Goal: Task Accomplishment & Management: Use online tool/utility

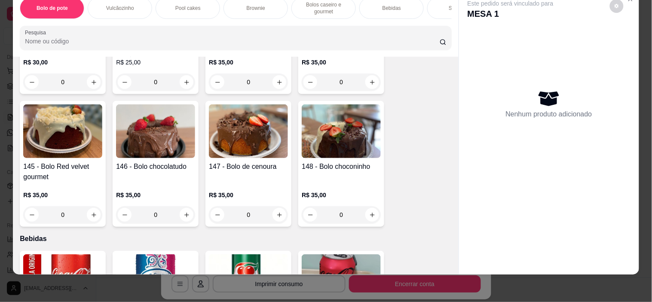
scroll to position [859, 0]
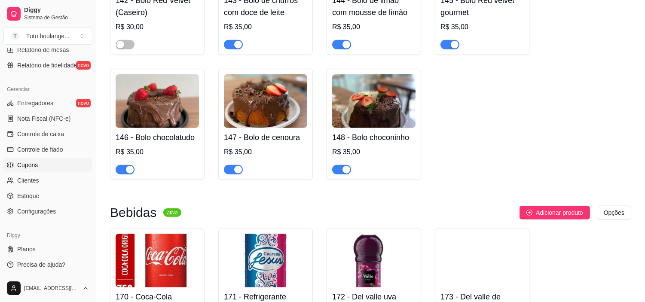
scroll to position [1718, 0]
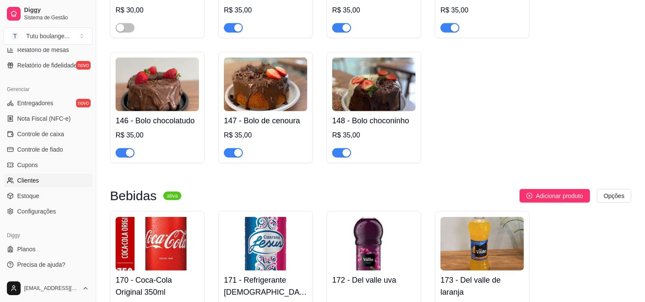
click at [66, 181] on link "Clientes" at bounding box center [47, 181] width 89 height 14
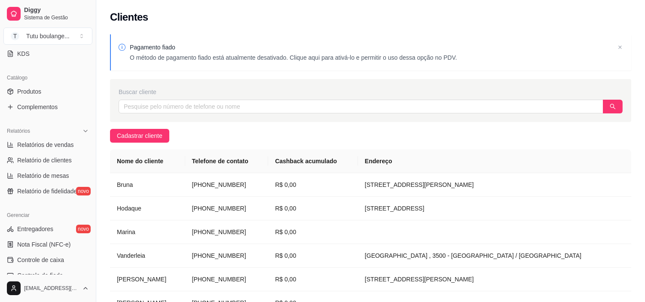
scroll to position [173, 0]
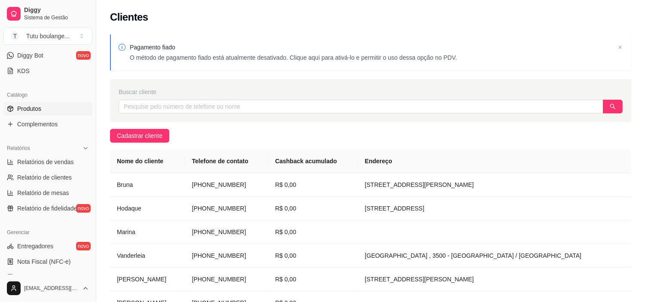
click at [65, 108] on link "Produtos" at bounding box center [47, 109] width 89 height 14
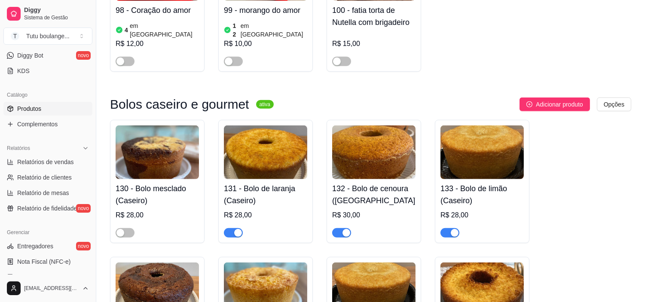
scroll to position [1145, 0]
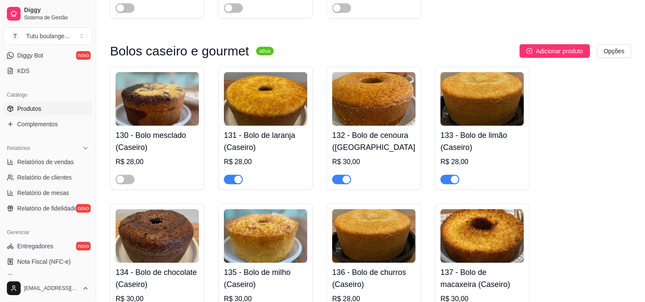
click at [448, 175] on span "button" at bounding box center [449, 179] width 19 height 9
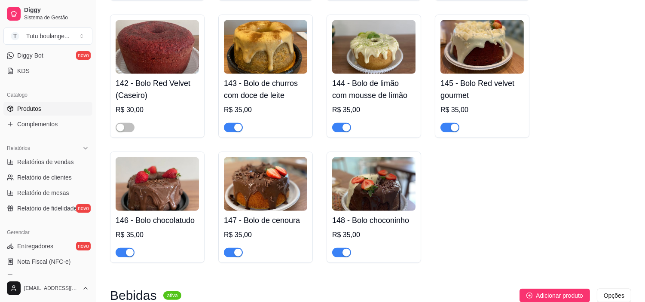
scroll to position [1622, 0]
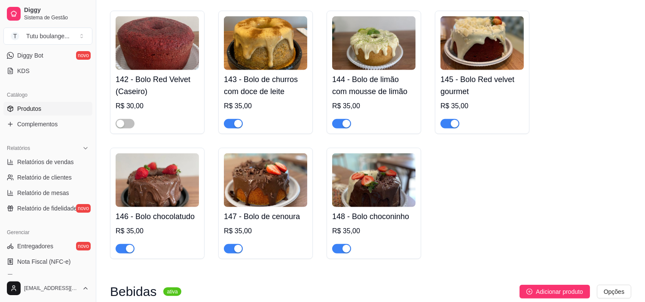
click at [335, 122] on span "button" at bounding box center [341, 123] width 19 height 9
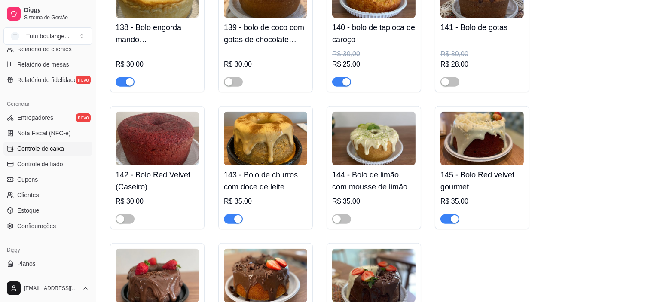
scroll to position [316, 0]
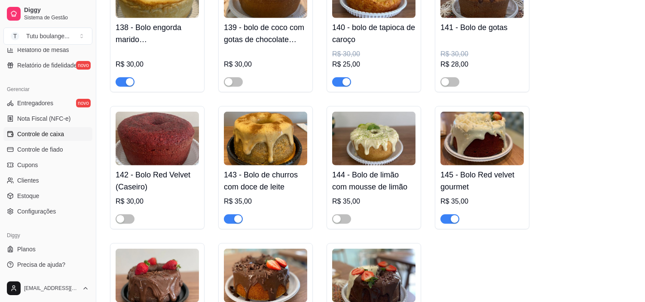
click at [57, 135] on span "Controle de caixa" at bounding box center [40, 134] width 47 height 9
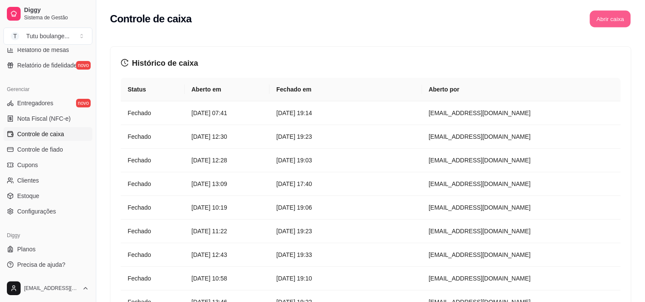
click at [610, 13] on button "Abrir caixa" at bounding box center [609, 19] width 41 height 17
click at [607, 17] on button "Abrir caixa" at bounding box center [609, 19] width 41 height 17
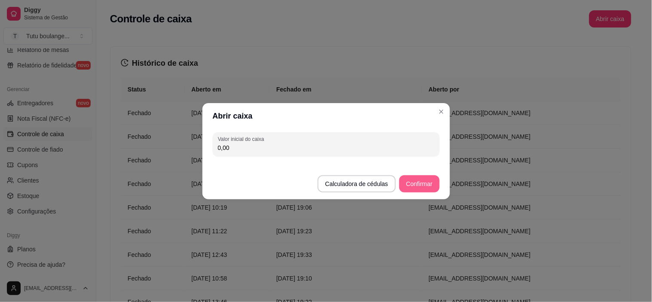
click at [419, 186] on button "Confirmar" at bounding box center [419, 183] width 40 height 17
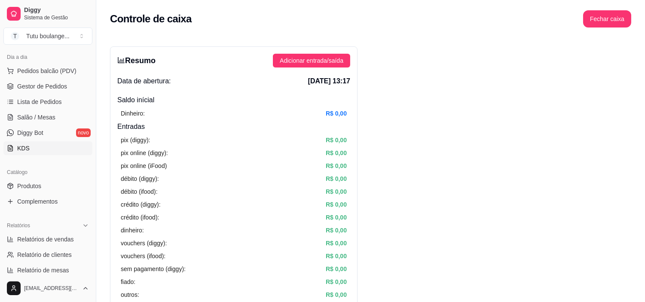
scroll to position [143, 0]
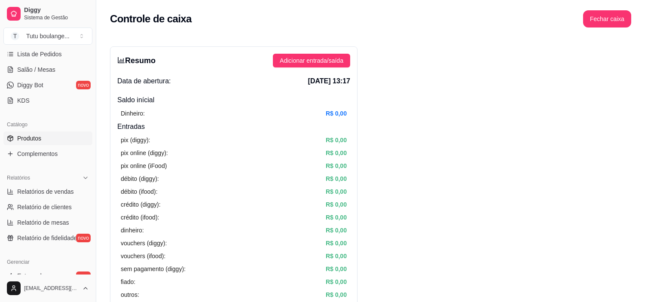
click at [66, 140] on link "Produtos" at bounding box center [47, 138] width 89 height 14
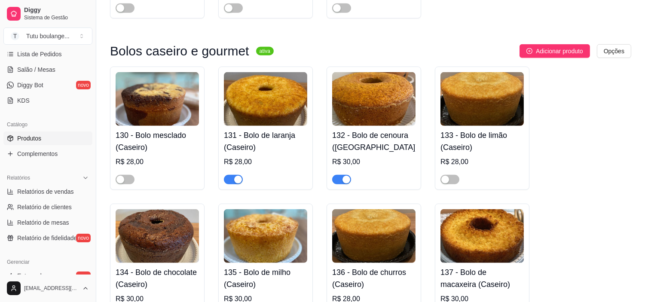
scroll to position [1193, 0]
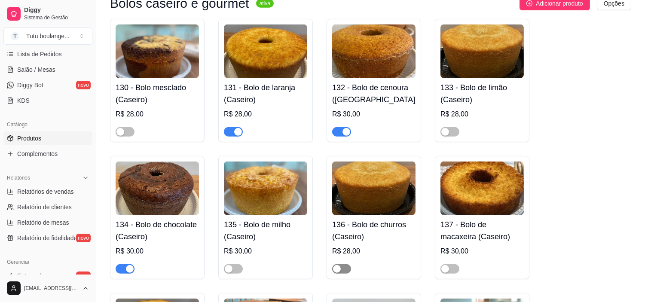
click at [333, 265] on div "button" at bounding box center [337, 269] width 8 height 8
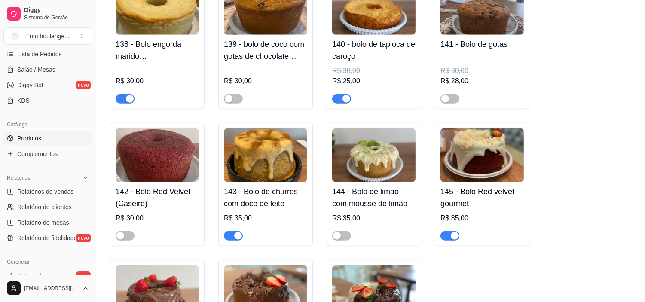
scroll to position [1527, 0]
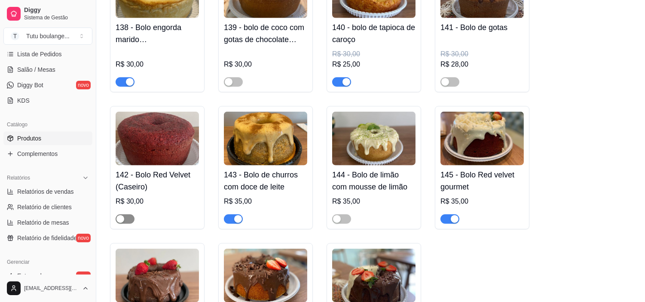
click at [122, 216] on div "button" at bounding box center [120, 219] width 8 height 8
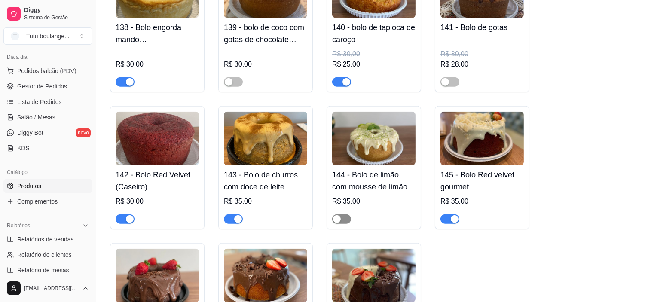
click at [347, 217] on span "button" at bounding box center [341, 218] width 19 height 9
click at [68, 69] on span "Pedidos balcão (PDV)" at bounding box center [46, 71] width 59 height 9
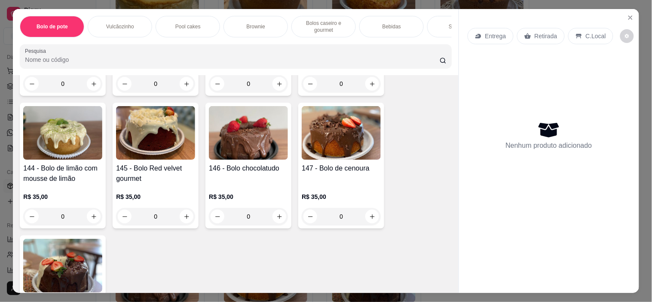
scroll to position [907, 0]
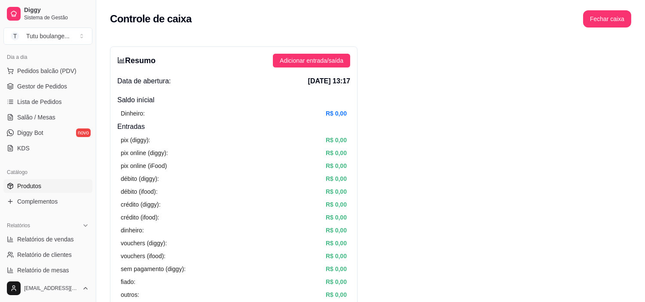
click at [71, 183] on link "Produtos" at bounding box center [47, 186] width 89 height 14
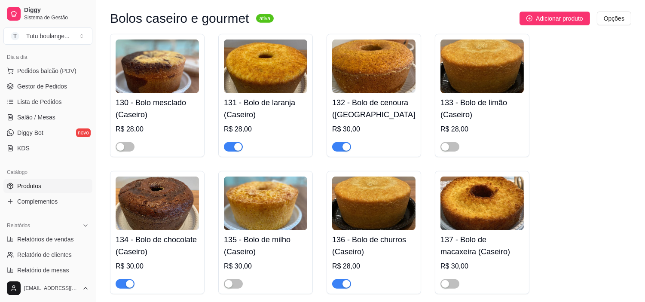
scroll to position [1193, 0]
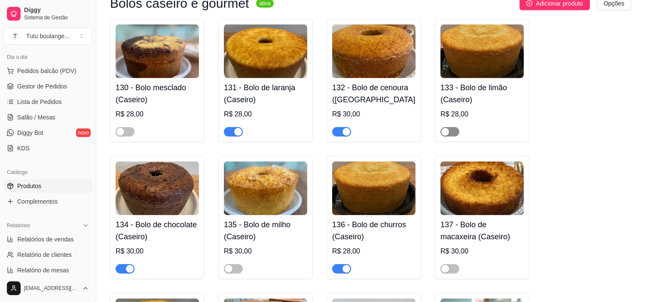
click at [454, 126] on div at bounding box center [449, 131] width 19 height 10
click at [457, 127] on span "button" at bounding box center [449, 131] width 19 height 9
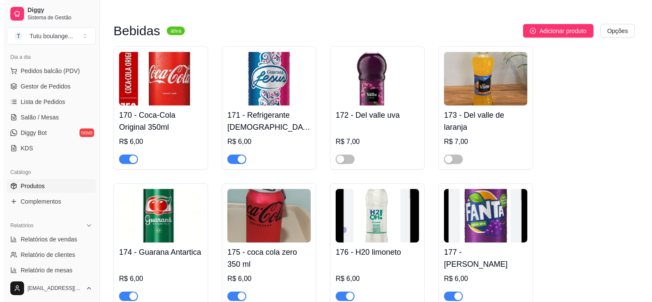
scroll to position [1956, 0]
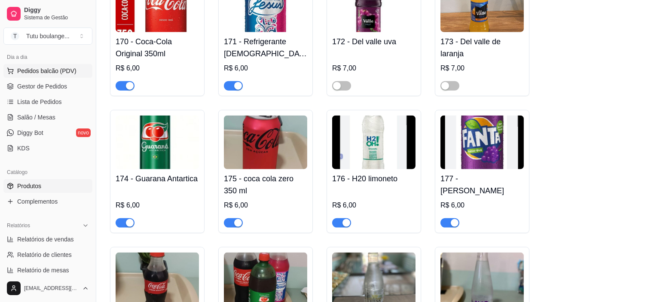
click at [52, 73] on span "Pedidos balcão (PDV)" at bounding box center [46, 71] width 59 height 9
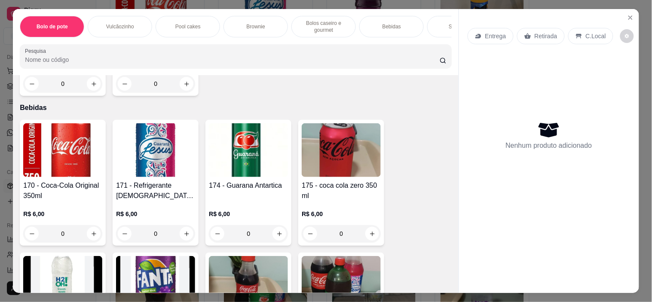
scroll to position [1336, 0]
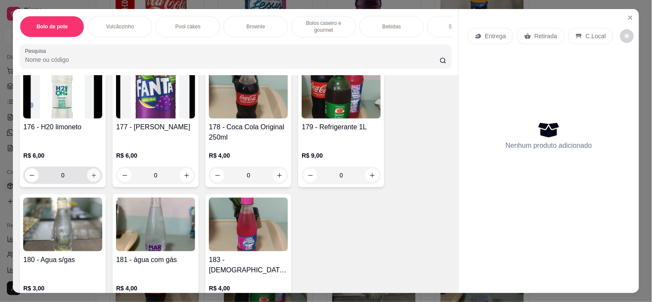
click at [92, 178] on icon "increase-product-quantity" at bounding box center [94, 175] width 6 height 6
type input "1"
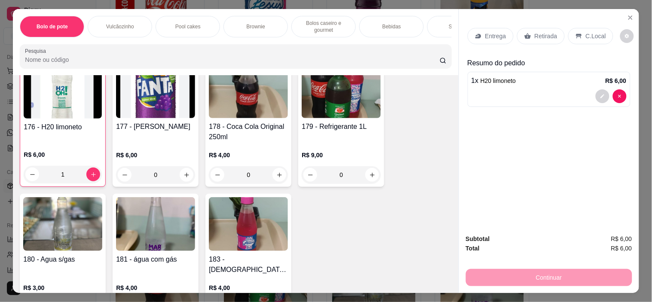
click at [544, 32] on p "Retirada" at bounding box center [545, 36] width 23 height 9
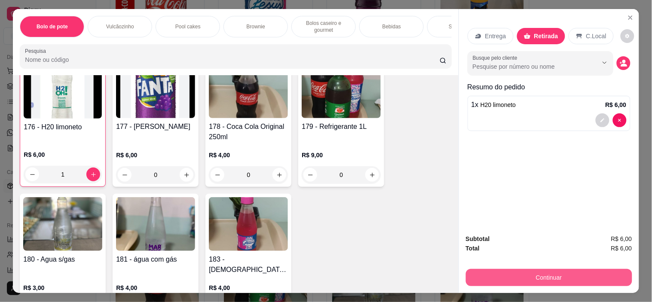
click at [548, 274] on button "Continuar" at bounding box center [549, 277] width 166 height 17
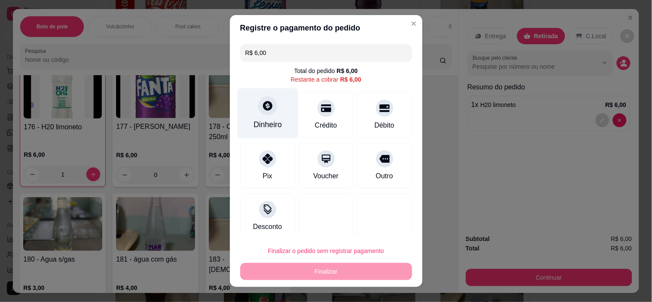
click at [256, 114] on div "Dinheiro" at bounding box center [267, 113] width 61 height 50
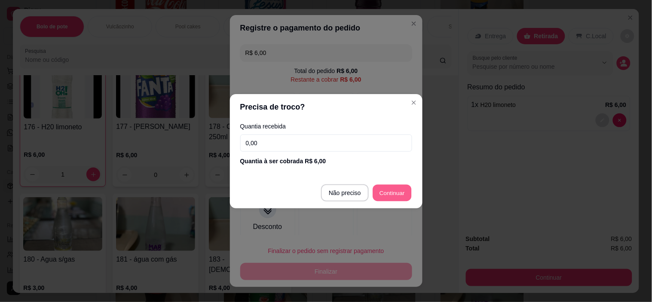
type input "R$ 0,00"
click at [384, 192] on div at bounding box center [384, 215] width 61 height 50
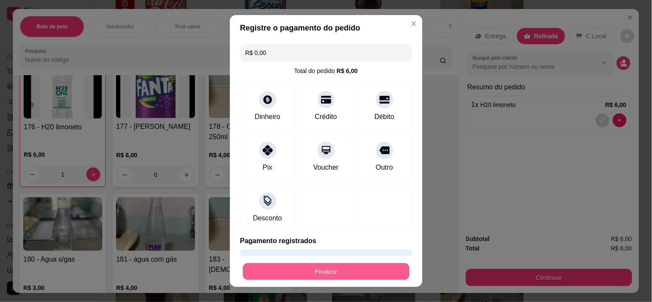
click at [337, 268] on button "Finalizar" at bounding box center [326, 271] width 167 height 17
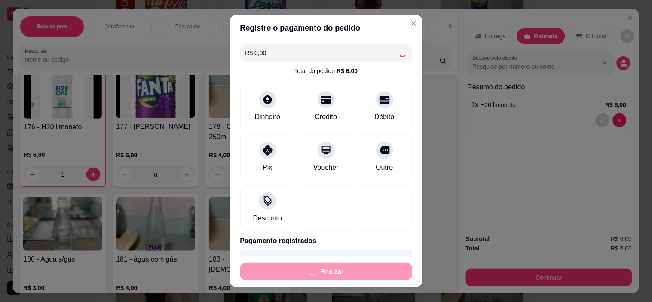
type input "0"
type input "-R$ 6,00"
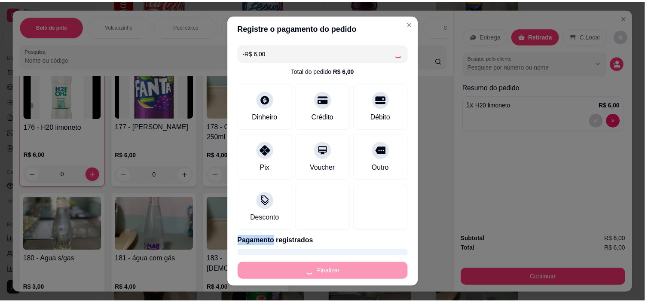
scroll to position [1336, 0]
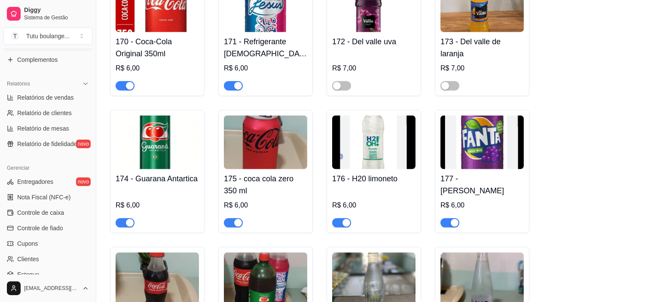
scroll to position [238, 0]
click at [64, 207] on link "Controle de caixa" at bounding box center [47, 211] width 89 height 14
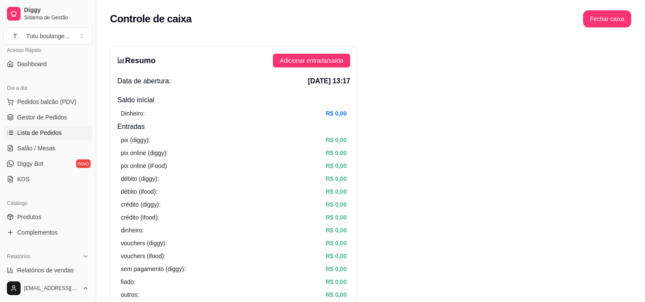
scroll to position [48, 0]
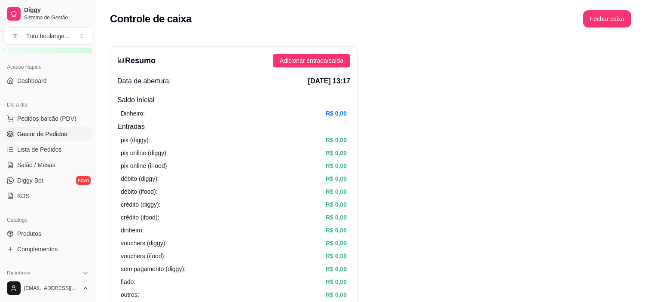
click at [82, 139] on link "Gestor de Pedidos" at bounding box center [47, 134] width 89 height 14
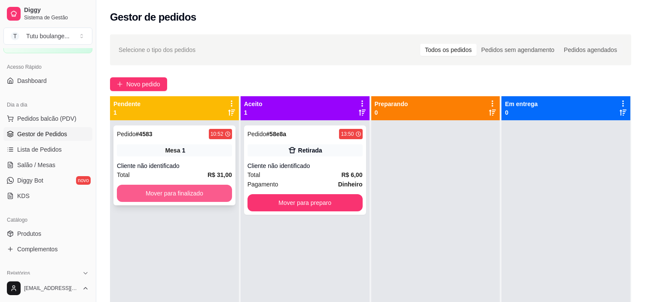
click at [191, 191] on button "Mover para finalizado" at bounding box center [174, 193] width 115 height 17
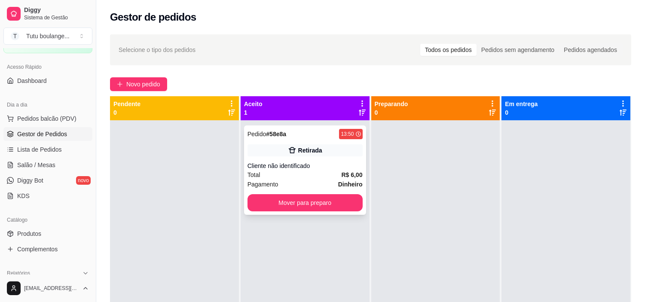
click at [318, 162] on div "Cliente não identificado" at bounding box center [304, 165] width 115 height 9
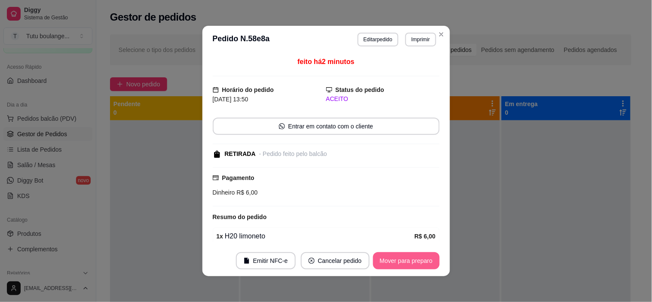
click at [405, 264] on button "Mover para preparo" at bounding box center [406, 260] width 67 height 17
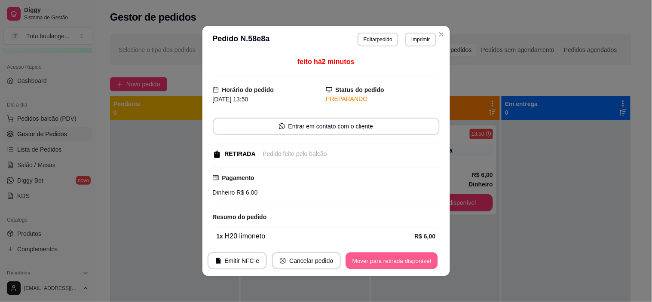
click at [381, 259] on button "Mover para retirada disponível" at bounding box center [392, 261] width 92 height 17
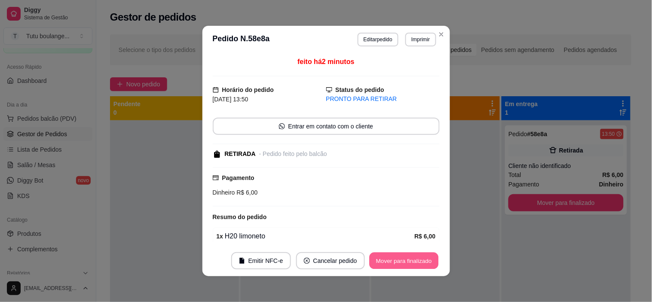
click at [384, 258] on button "Mover para finalizado" at bounding box center [403, 261] width 69 height 17
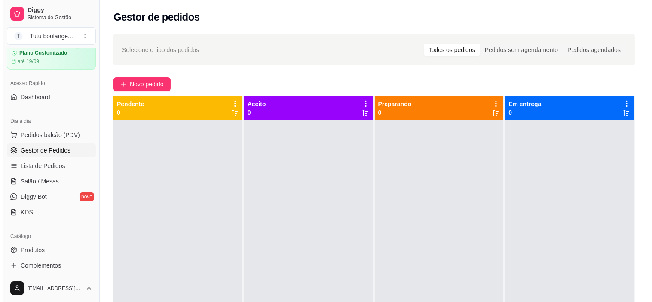
scroll to position [95, 0]
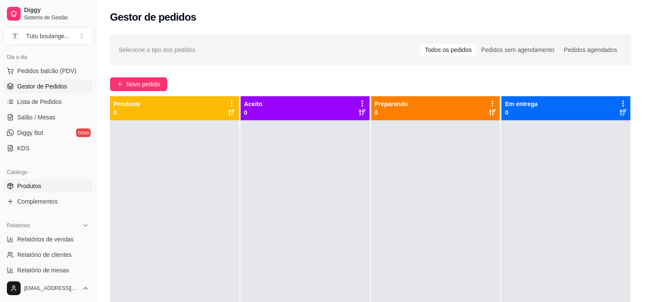
click at [73, 187] on link "Produtos" at bounding box center [47, 186] width 89 height 14
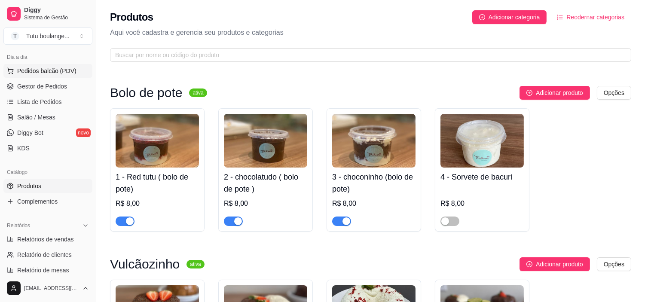
click at [82, 70] on button "Pedidos balcão (PDV)" at bounding box center [47, 71] width 89 height 14
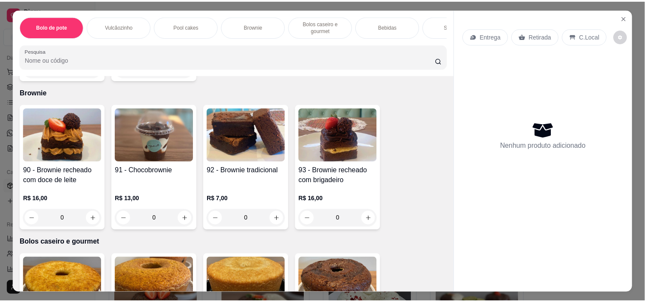
scroll to position [525, 0]
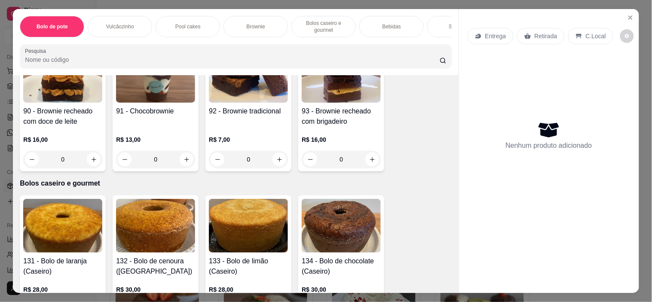
click at [183, 165] on div "0" at bounding box center [155, 159] width 79 height 17
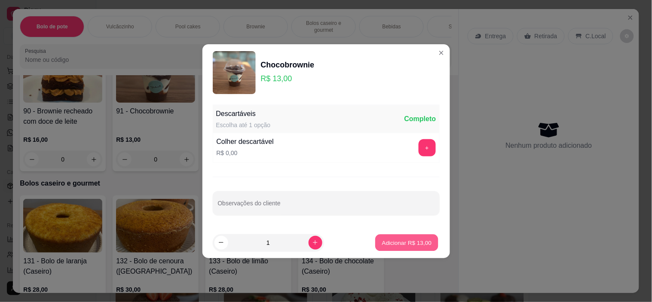
click at [410, 246] on p "Adicionar R$ 13,00" at bounding box center [407, 242] width 50 height 8
drag, startPoint x: 410, startPoint y: 246, endPoint x: 401, endPoint y: 241, distance: 10.4
type input "1"
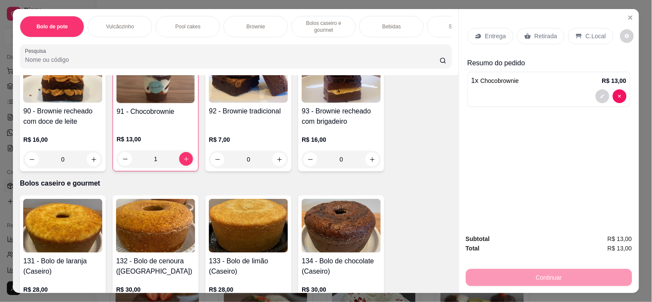
click at [534, 32] on p "Retirada" at bounding box center [545, 36] width 23 height 9
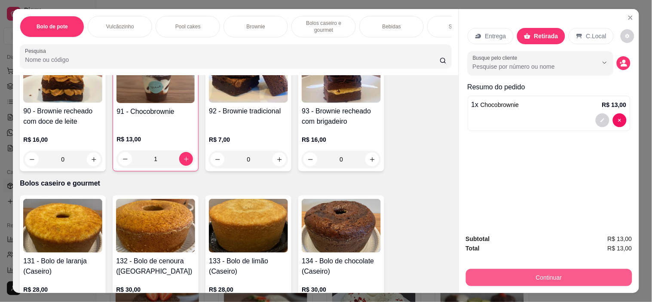
click at [576, 271] on button "Continuar" at bounding box center [549, 277] width 166 height 17
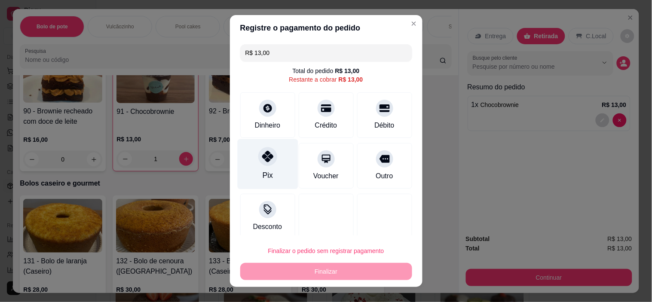
click at [263, 175] on div "Pix" at bounding box center [267, 175] width 10 height 11
type input "R$ 0,00"
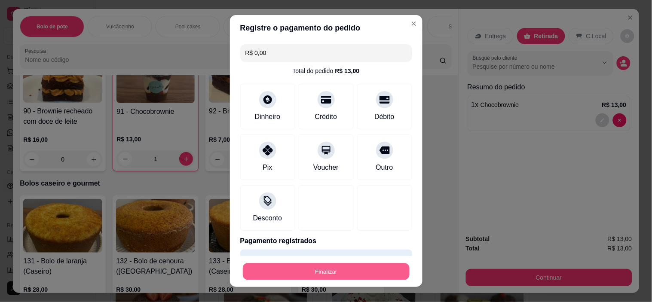
click at [335, 275] on button "Finalizar" at bounding box center [326, 271] width 167 height 17
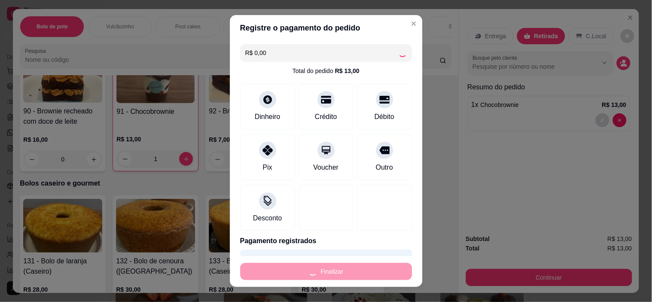
type input "0"
type input "-R$ 13,00"
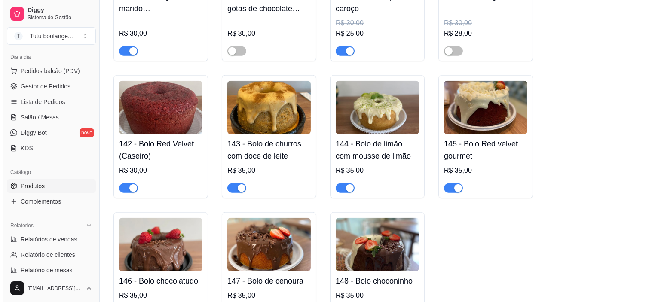
scroll to position [1575, 0]
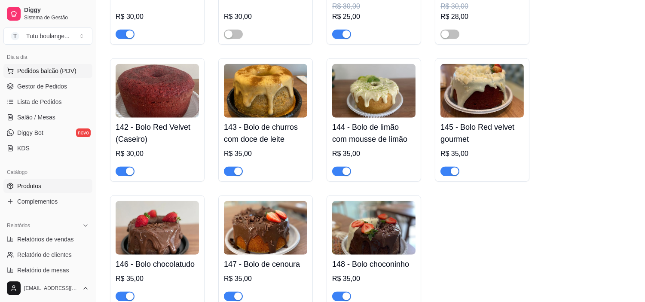
click at [53, 69] on span "Pedidos balcão (PDV)" at bounding box center [46, 71] width 59 height 9
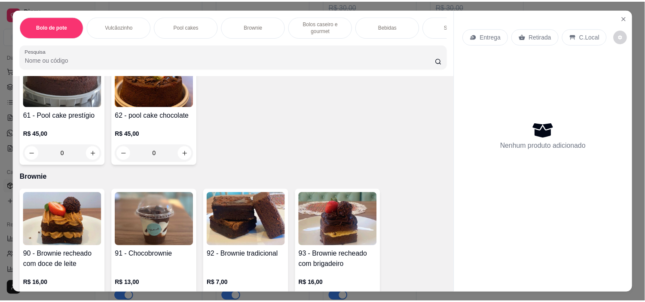
scroll to position [525, 0]
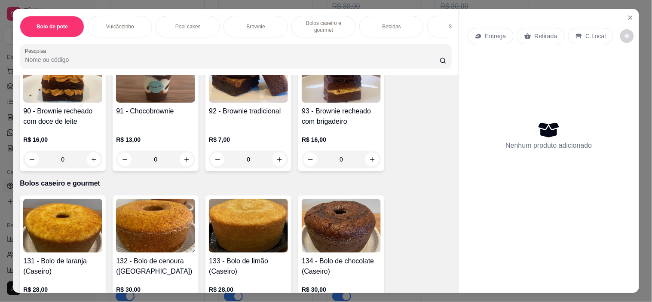
click at [184, 160] on div "0" at bounding box center [155, 159] width 79 height 17
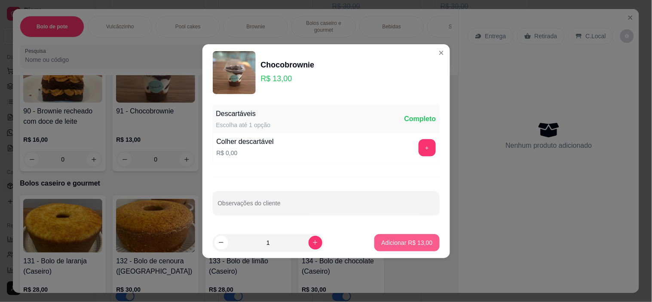
click at [397, 244] on p "Adicionar R$ 13,00" at bounding box center [406, 242] width 51 height 9
type input "1"
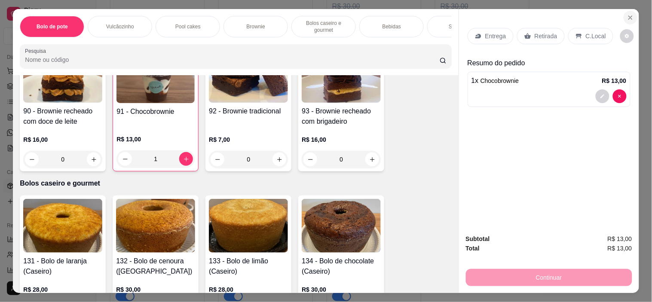
click at [627, 14] on icon "Close" at bounding box center [630, 17] width 7 height 7
